Goal: Information Seeking & Learning: Check status

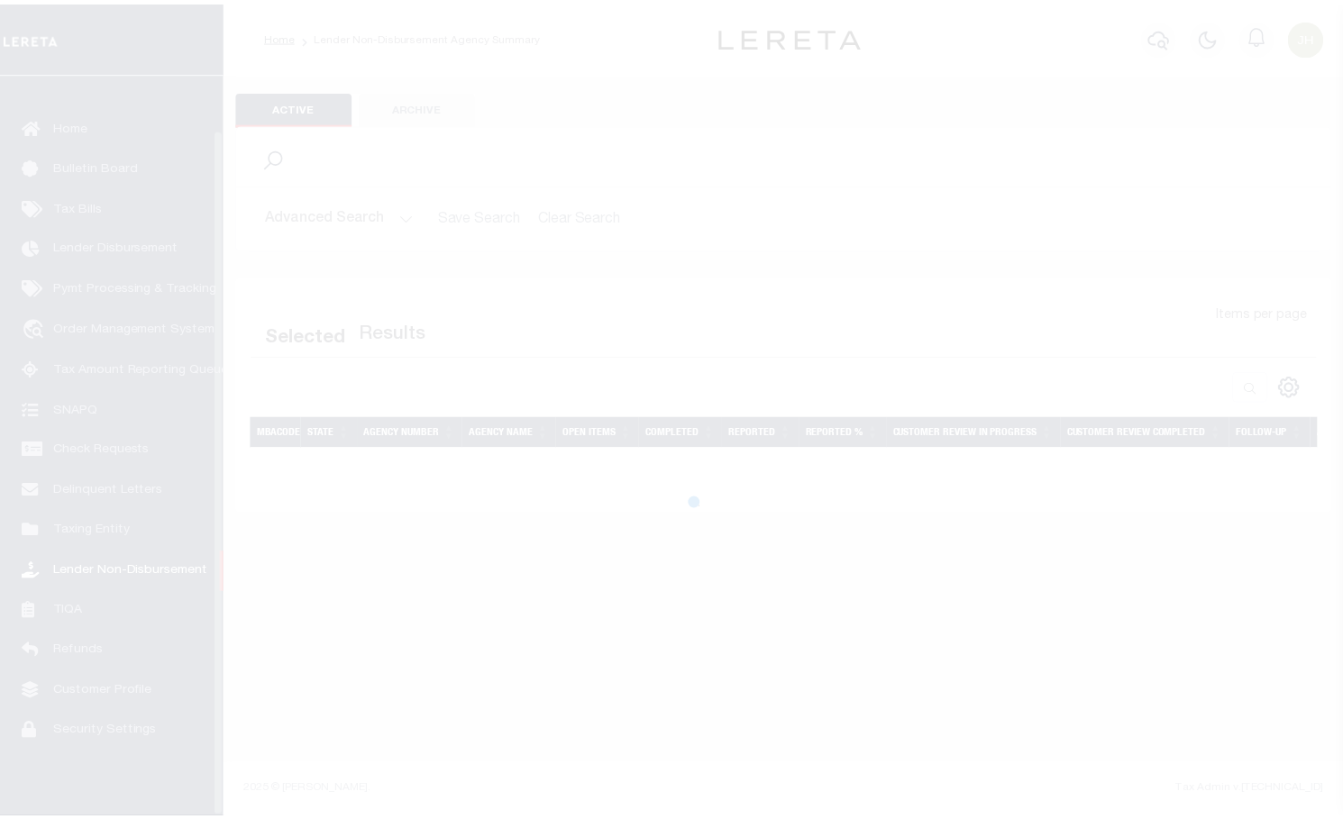
scroll to position [59, 0]
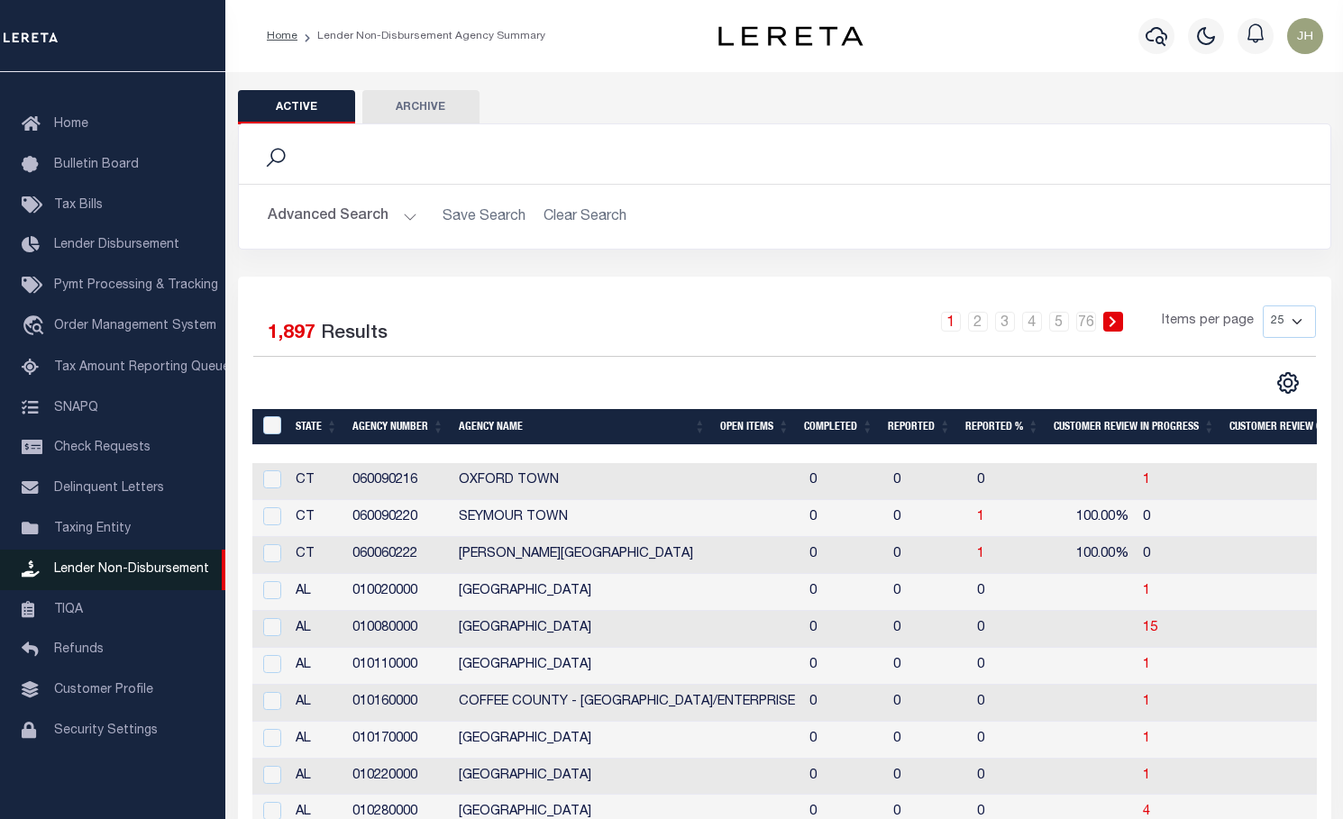
click at [108, 563] on span "Lender Non-Disbursement" at bounding box center [131, 569] width 155 height 13
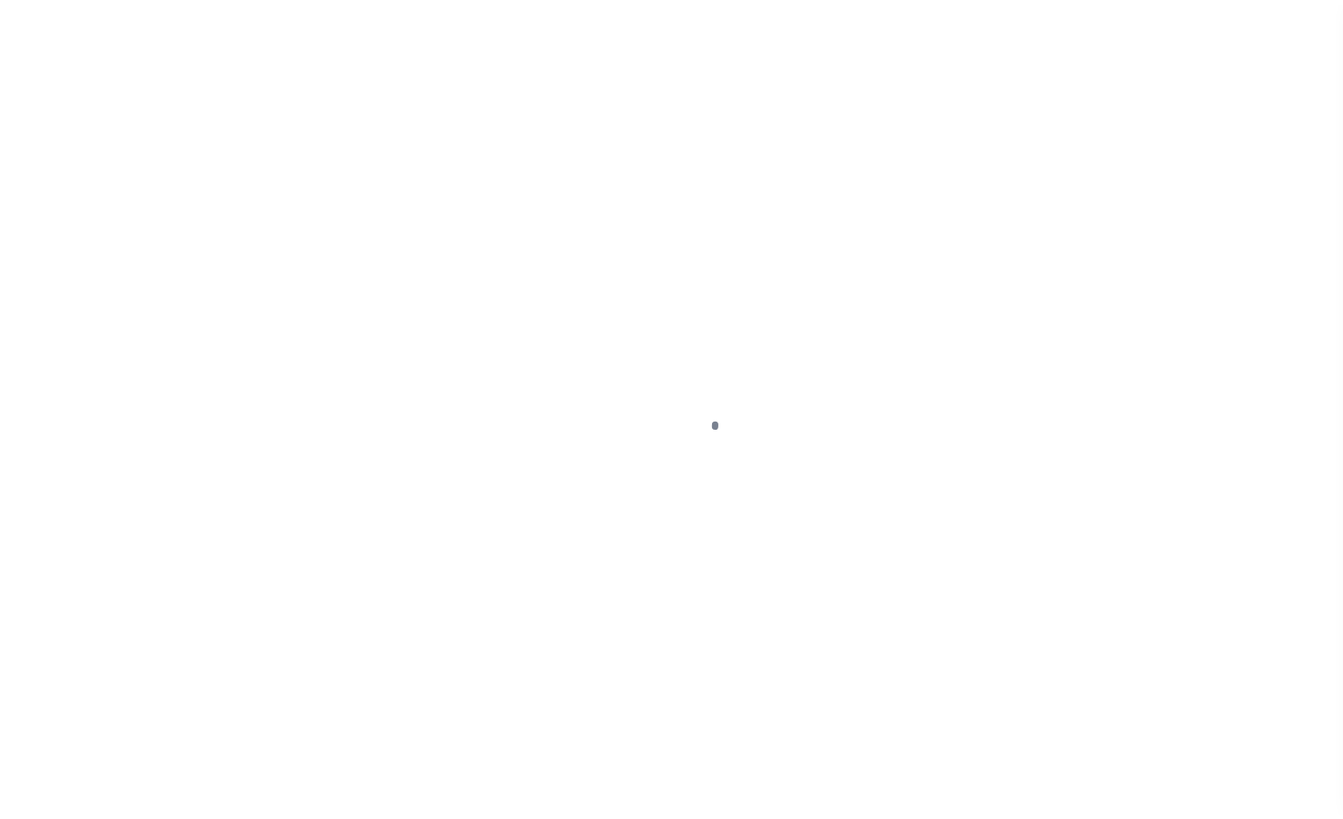
scroll to position [59, 0]
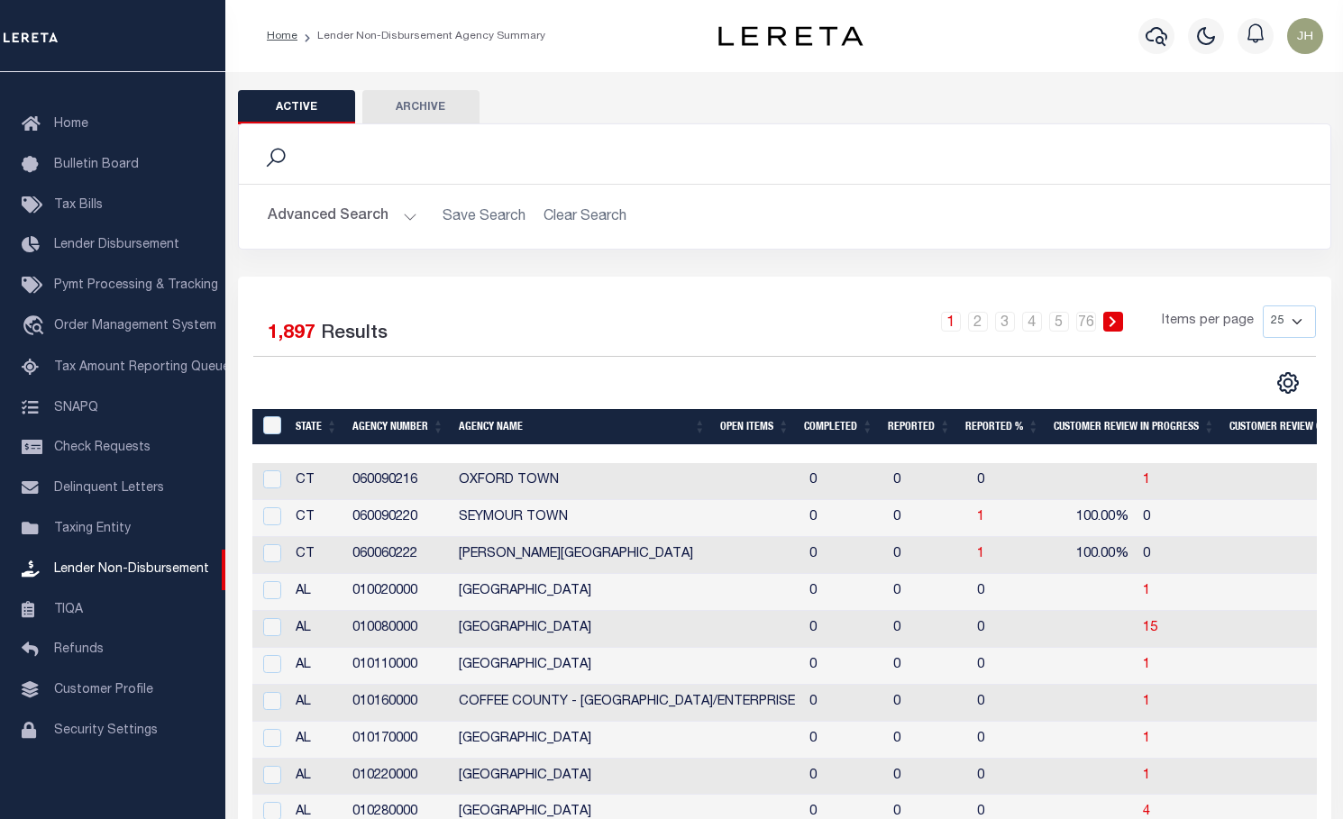
click at [350, 222] on button "Advanced Search" at bounding box center [343, 216] width 150 height 35
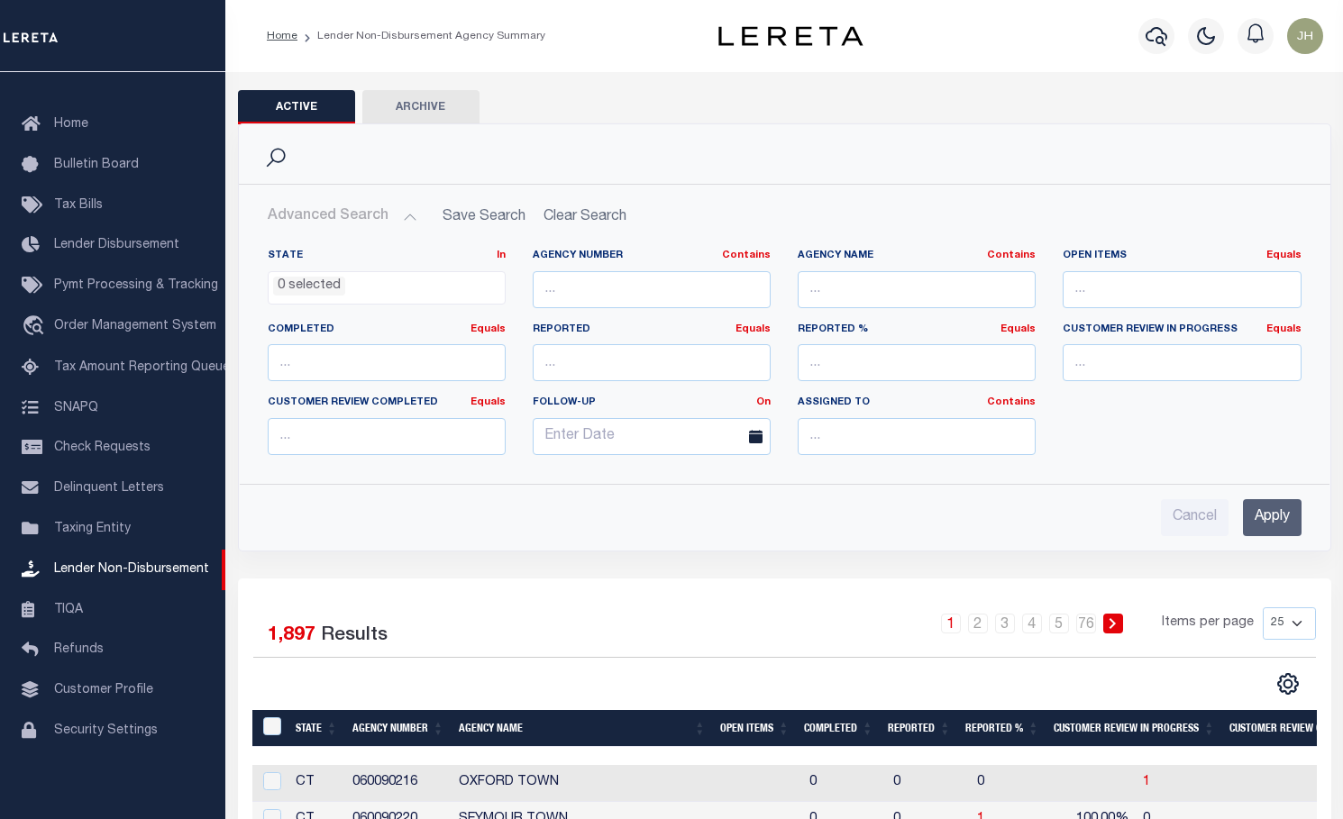
click at [1265, 518] on input "Apply" at bounding box center [1272, 517] width 59 height 37
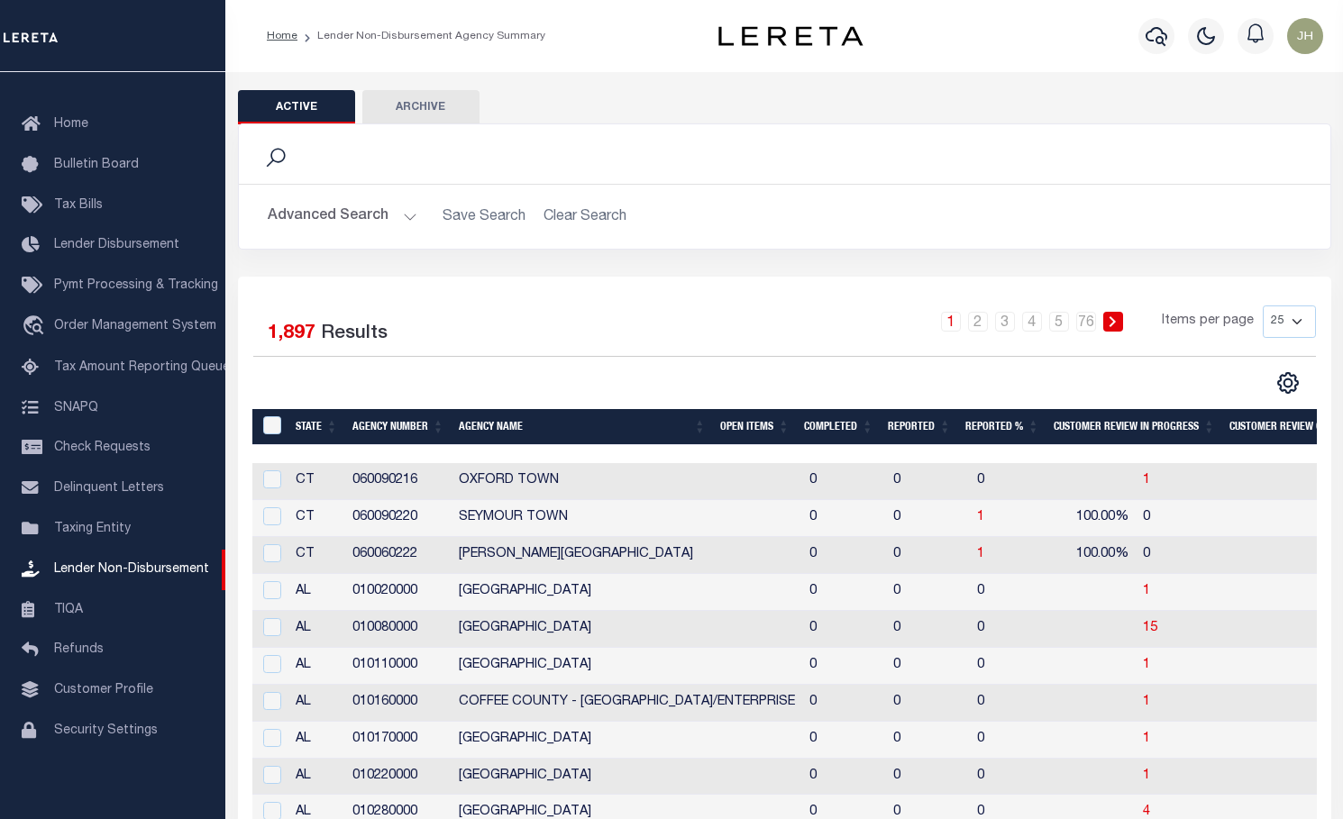
click at [752, 429] on th "Open Items" at bounding box center [755, 427] width 84 height 37
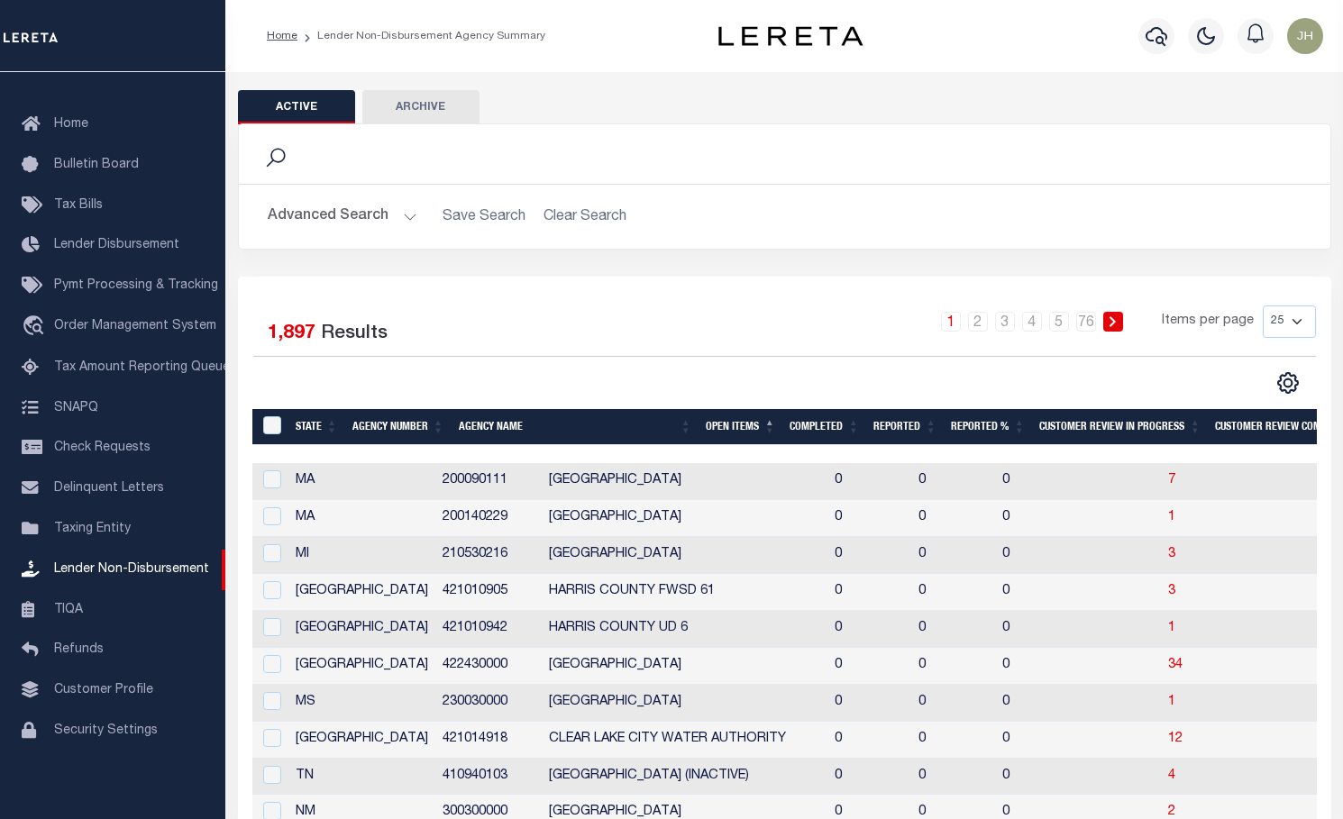
click at [752, 430] on th "Open Items" at bounding box center [741, 427] width 84 height 37
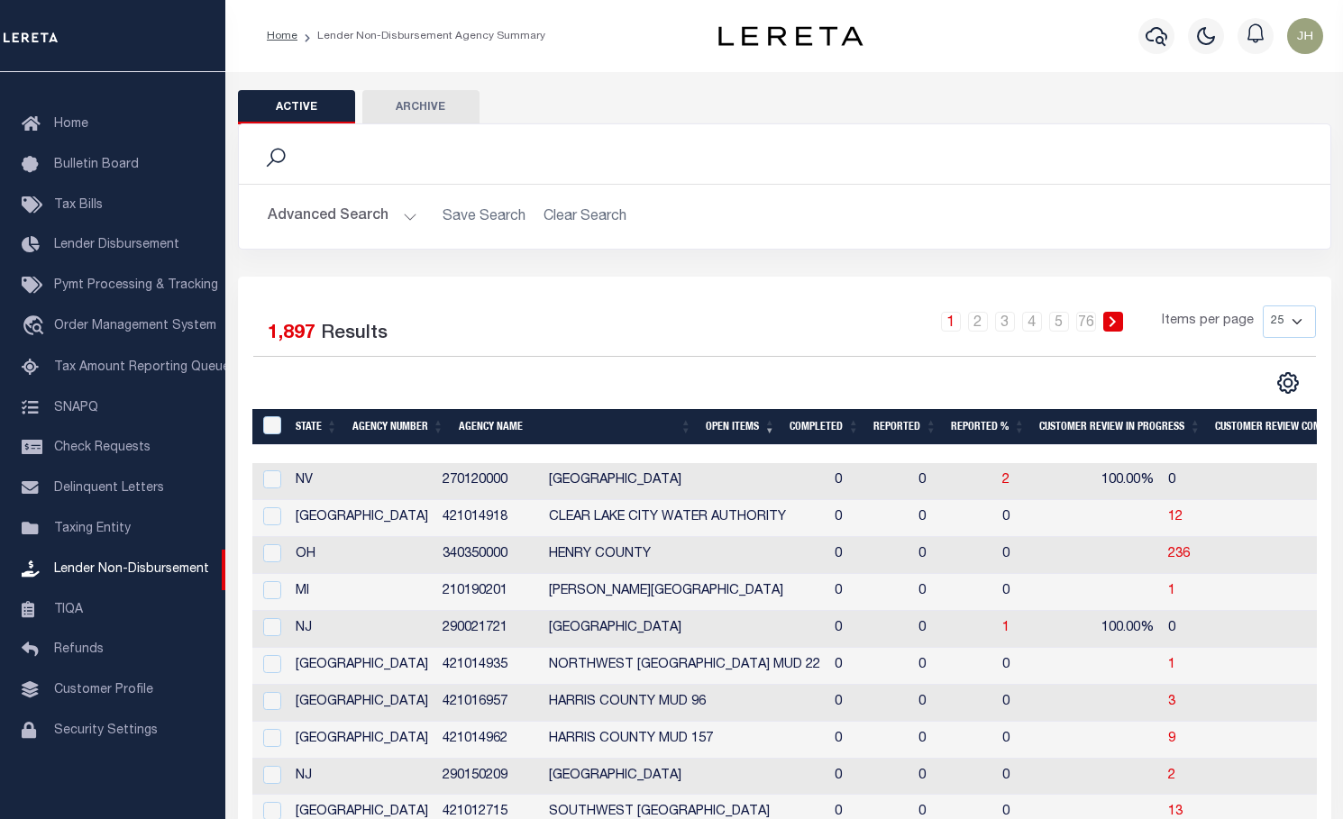
click at [752, 430] on th "Open Items" at bounding box center [741, 427] width 84 height 37
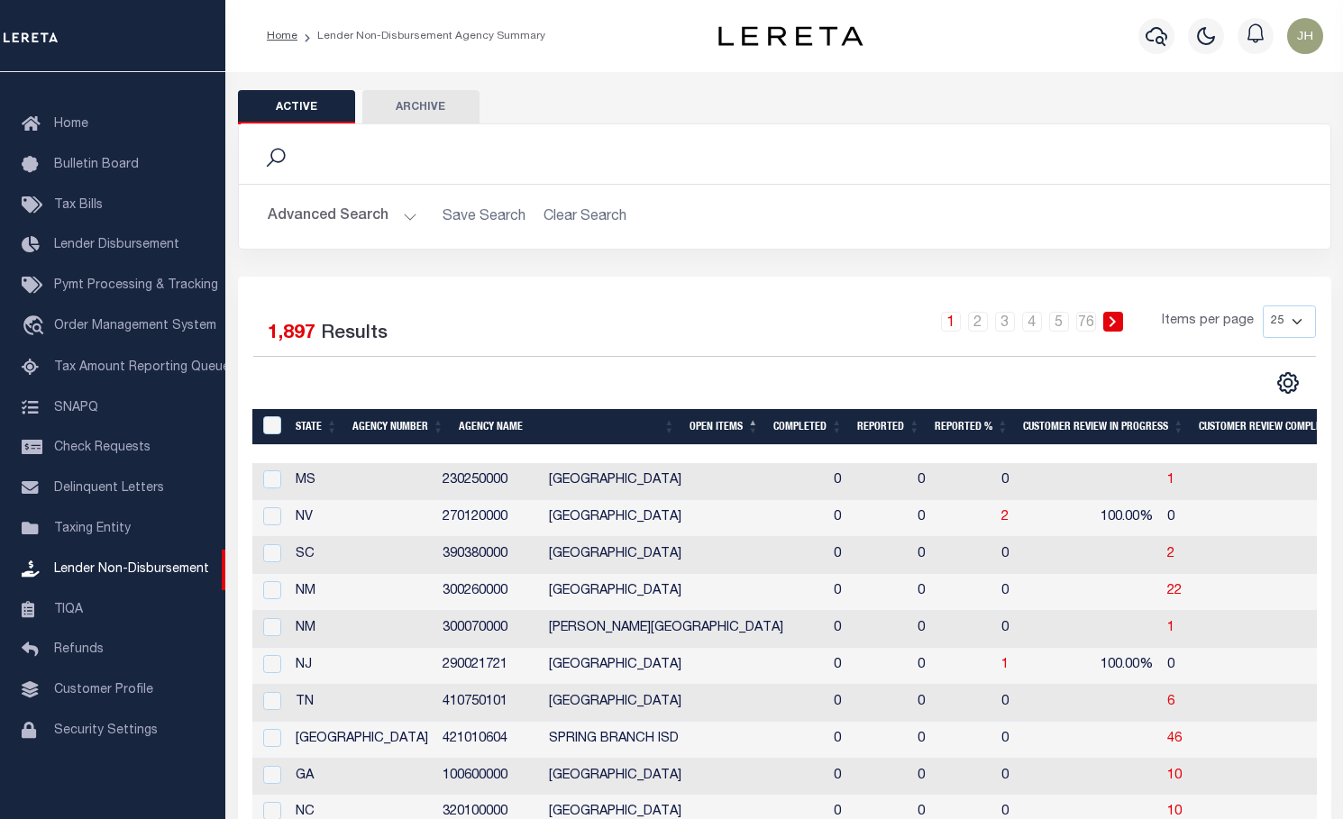
click at [736, 432] on th "Open Items" at bounding box center [724, 427] width 84 height 37
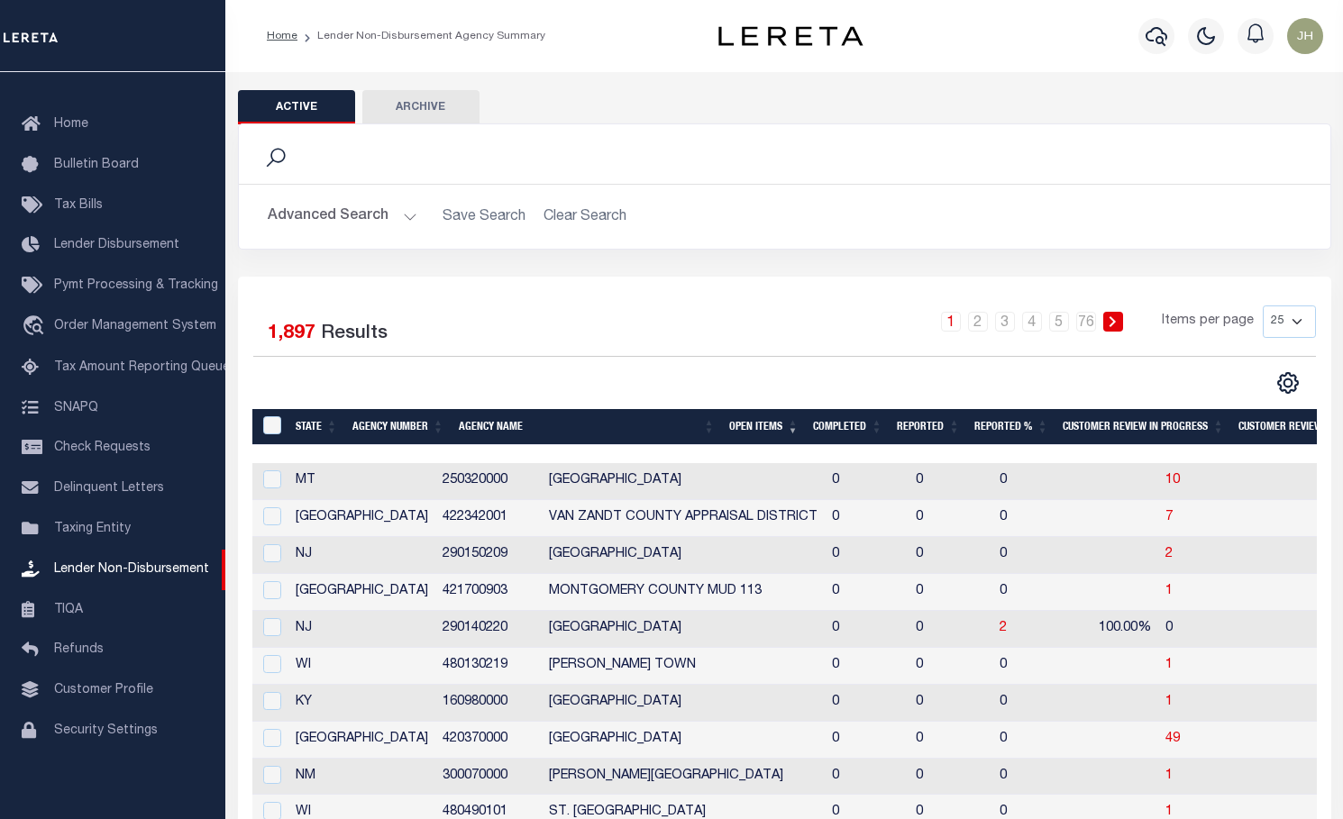
click at [753, 427] on th "Open Items" at bounding box center [764, 427] width 84 height 37
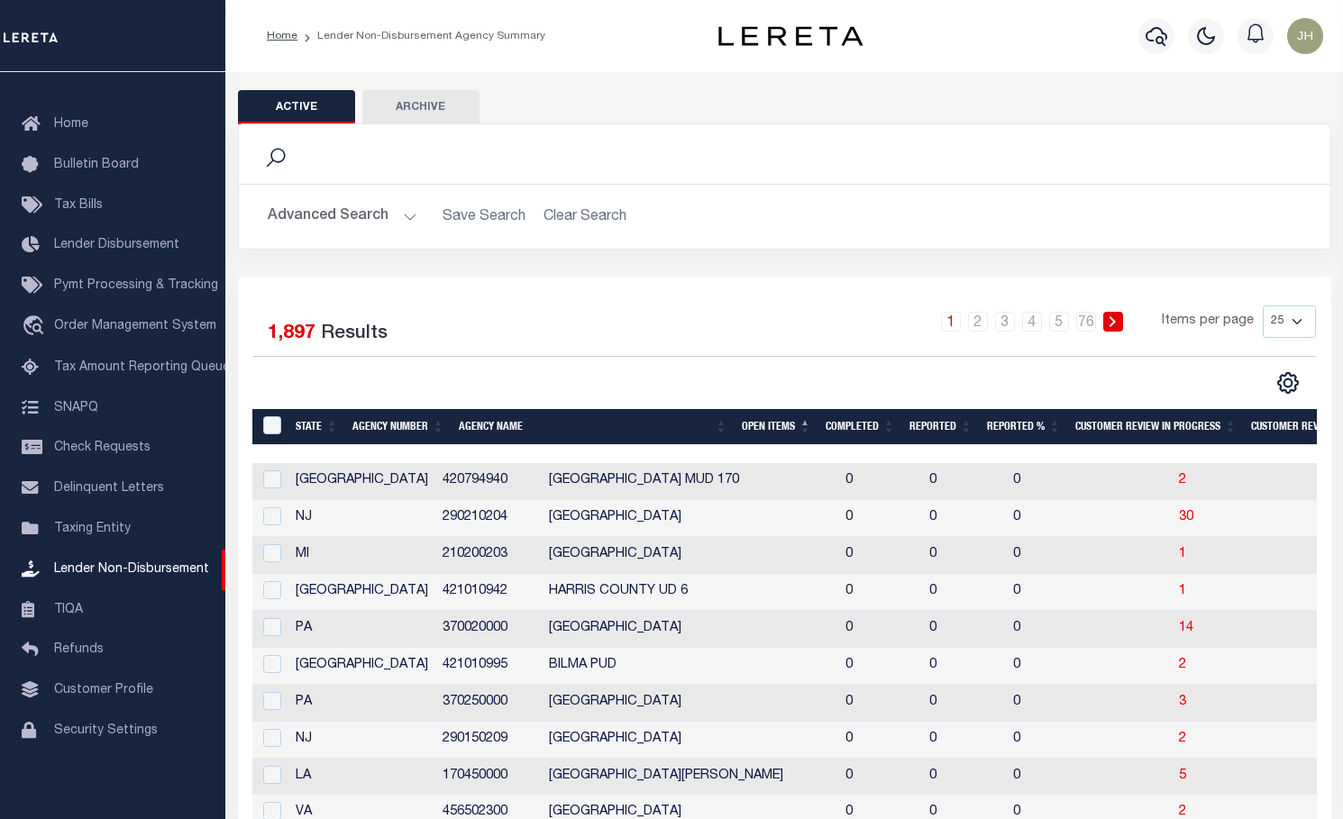
click at [767, 430] on th "Open Items" at bounding box center [777, 427] width 84 height 37
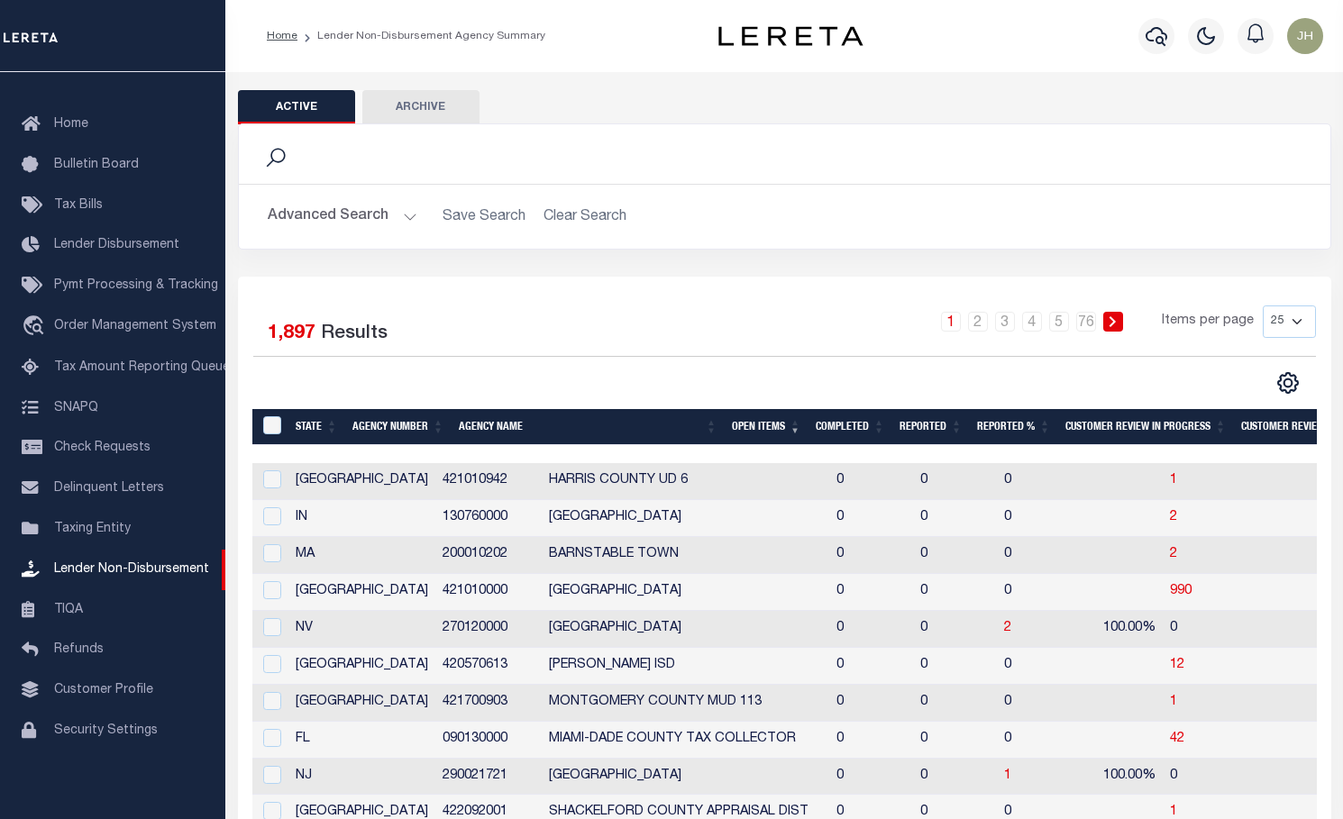
click at [767, 430] on th "Open Items" at bounding box center [767, 427] width 84 height 37
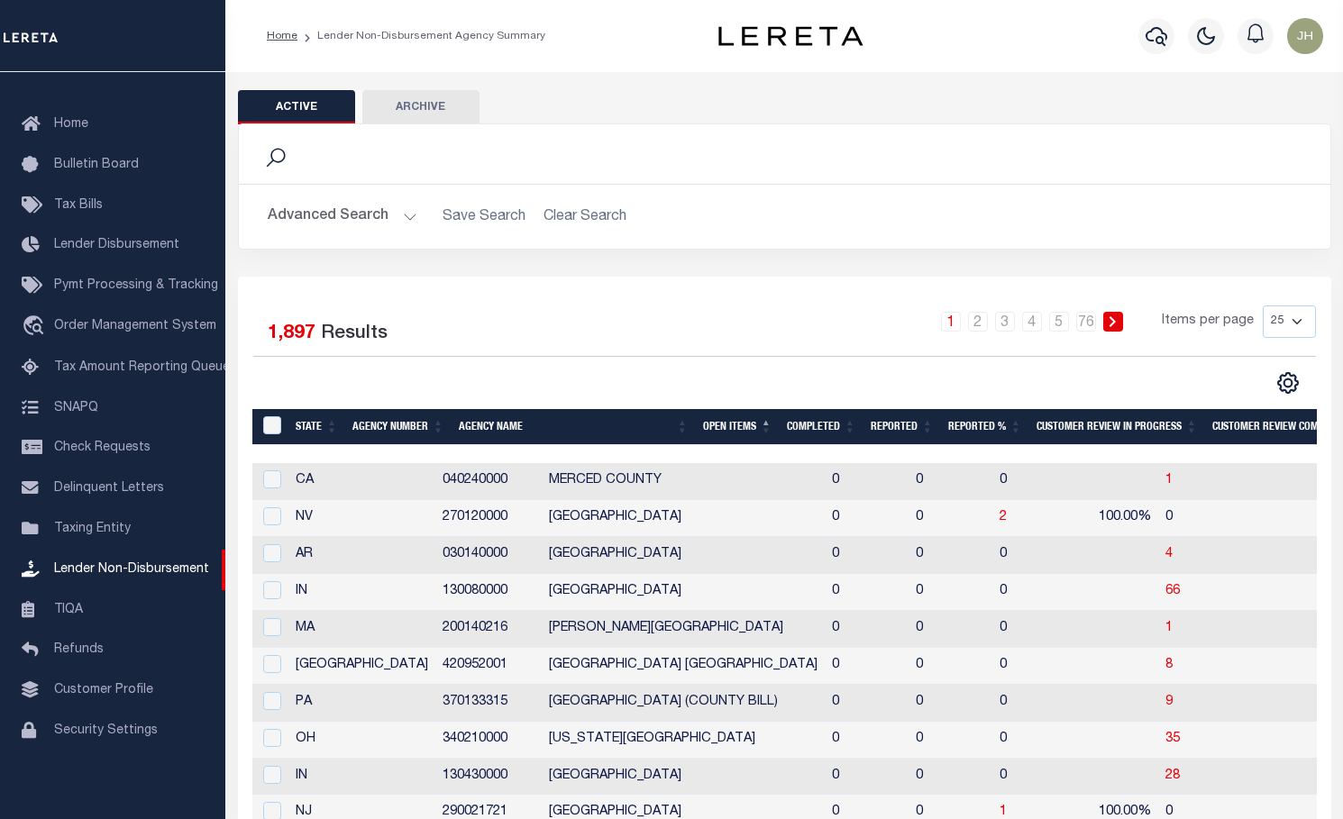
click at [752, 428] on th "Open Items" at bounding box center [738, 427] width 84 height 37
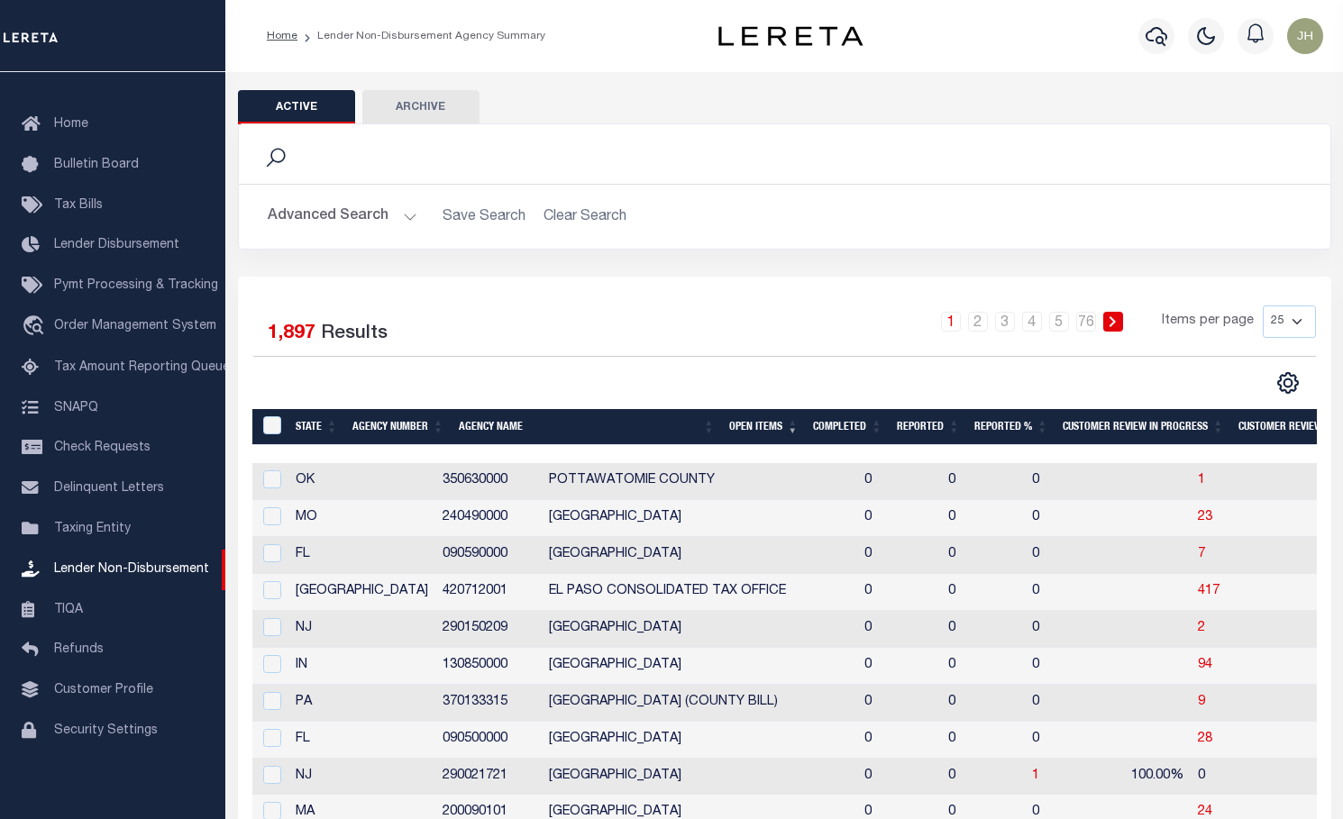
click at [752, 428] on th "Open Items" at bounding box center [764, 427] width 84 height 37
